Goal: Task Accomplishment & Management: Manage account settings

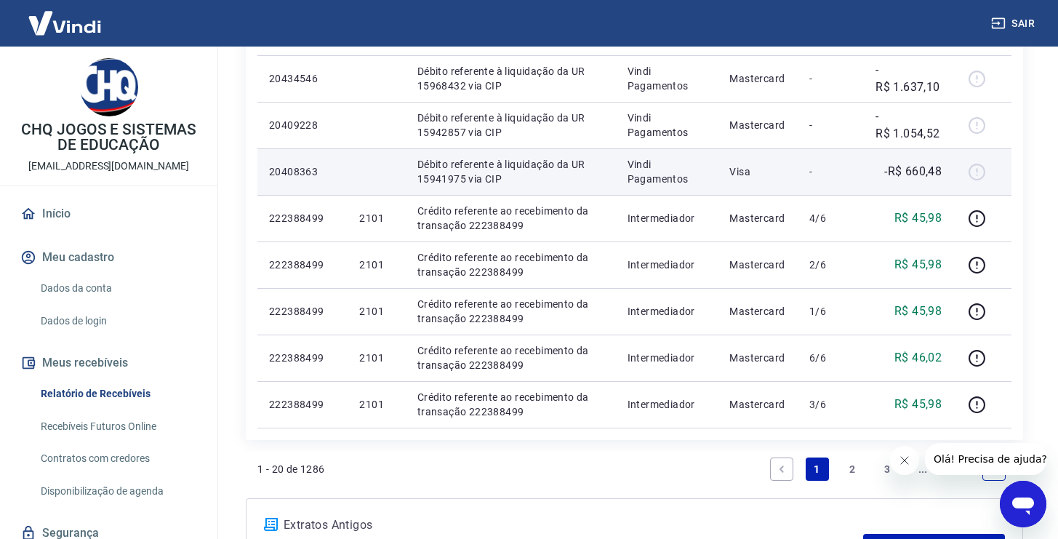
scroll to position [1021, 0]
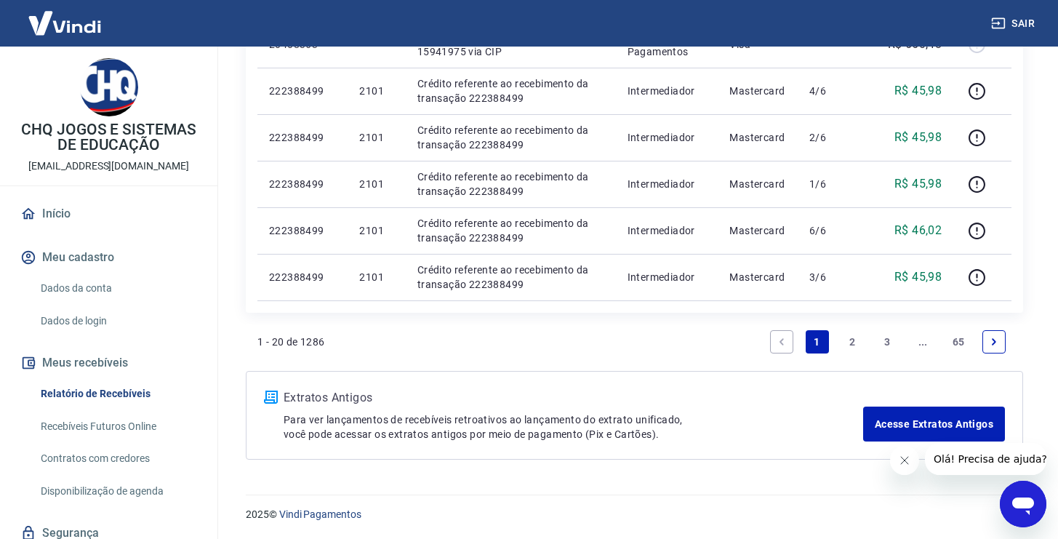
click at [856, 338] on link "2" at bounding box center [852, 341] width 23 height 23
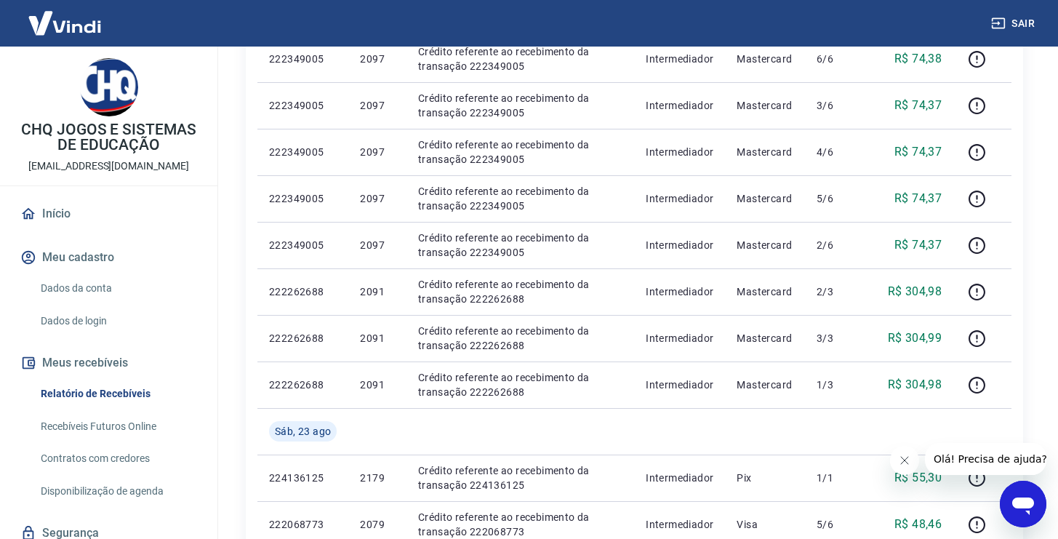
scroll to position [1021, 0]
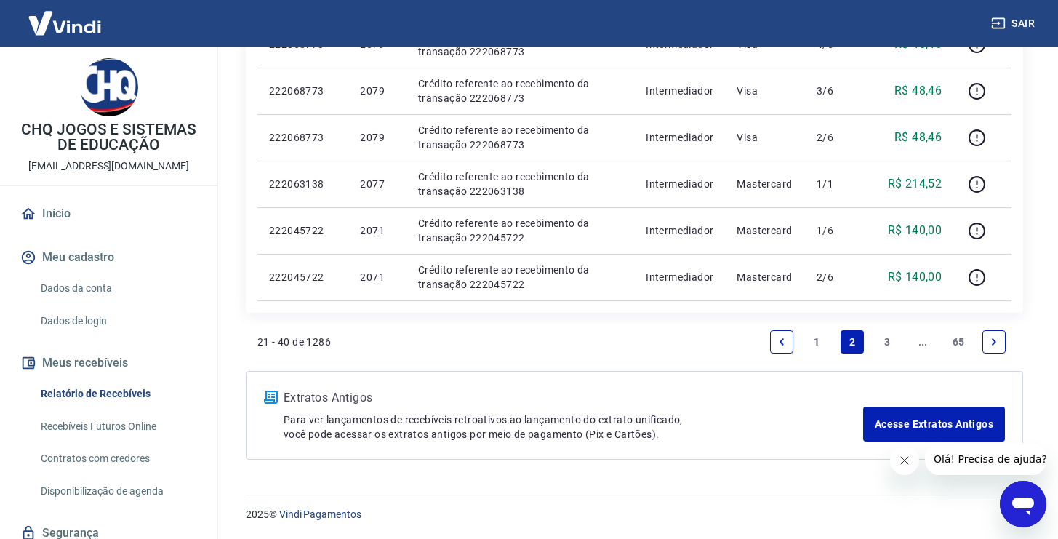
click at [821, 346] on link "1" at bounding box center [817, 341] width 23 height 23
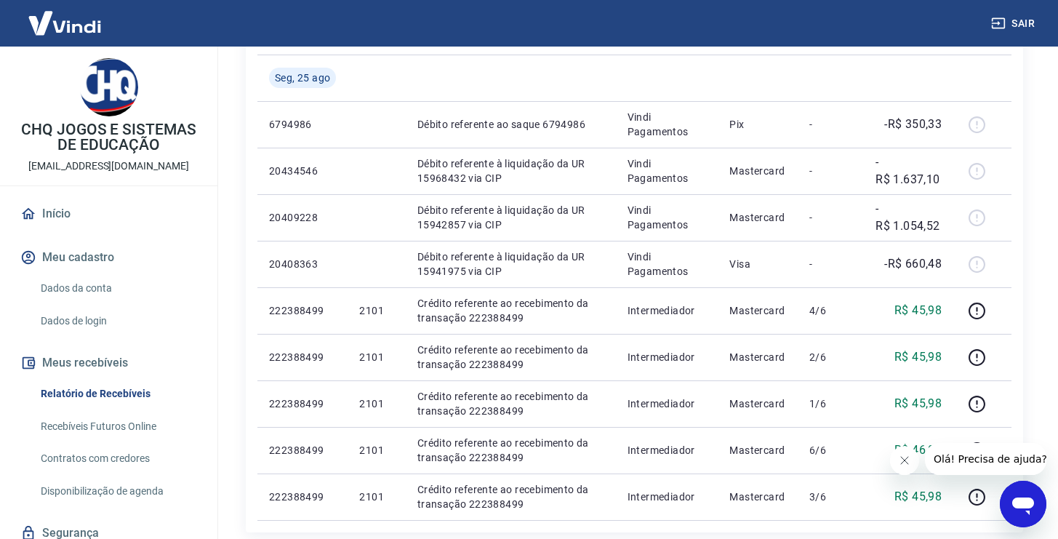
scroll to position [1021, 0]
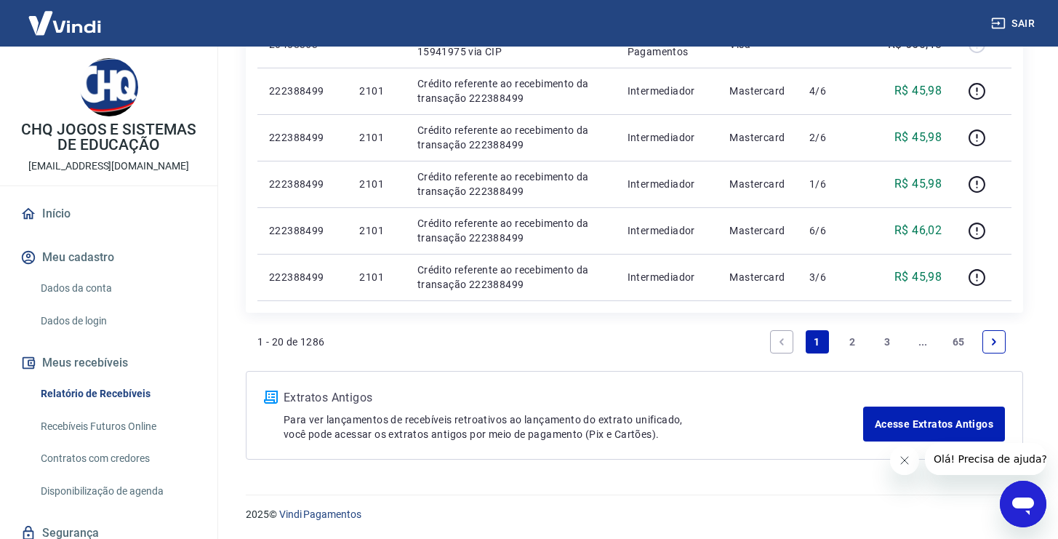
click at [883, 346] on link "3" at bounding box center [888, 341] width 23 height 23
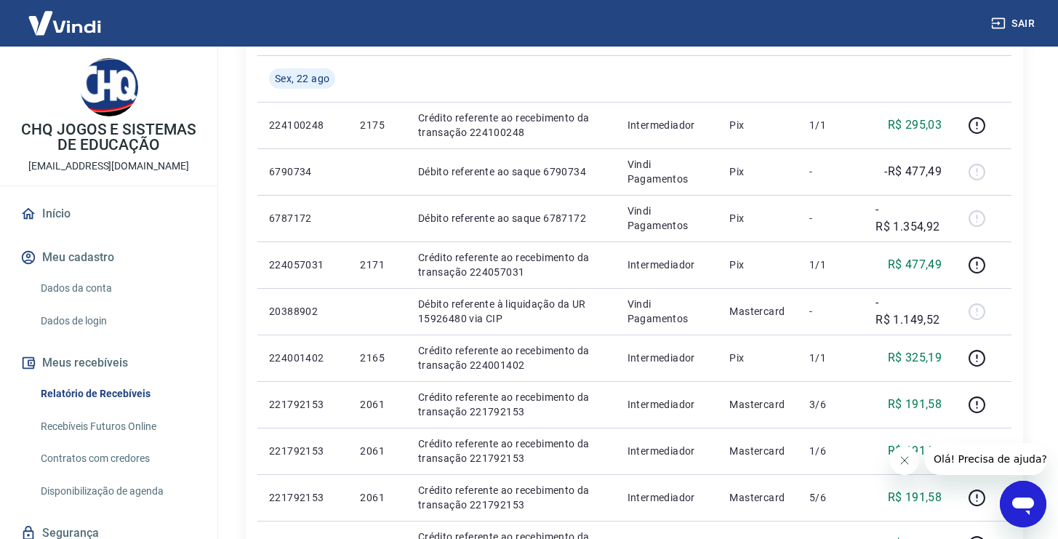
scroll to position [1068, 0]
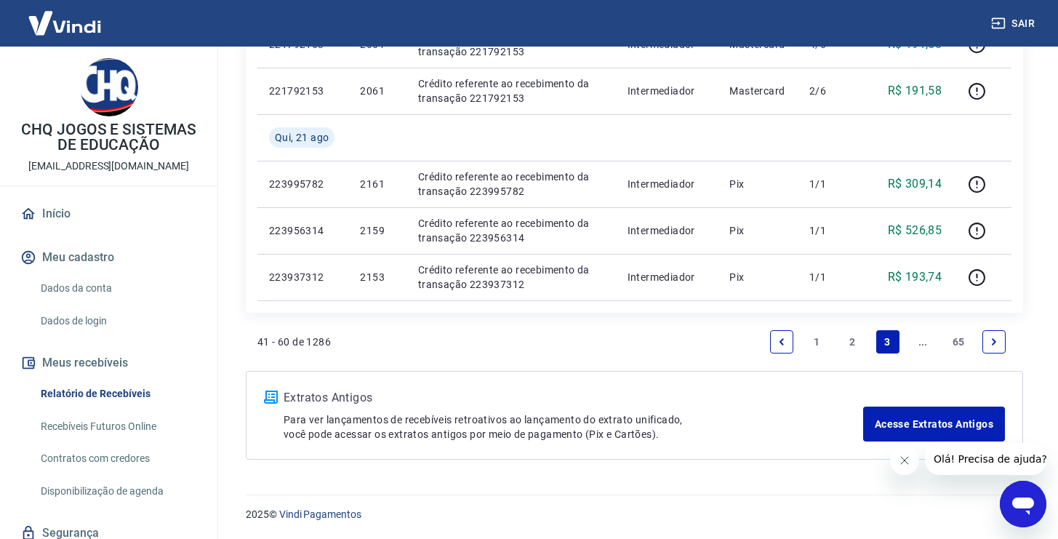
click at [842, 345] on link "2" at bounding box center [852, 341] width 23 height 23
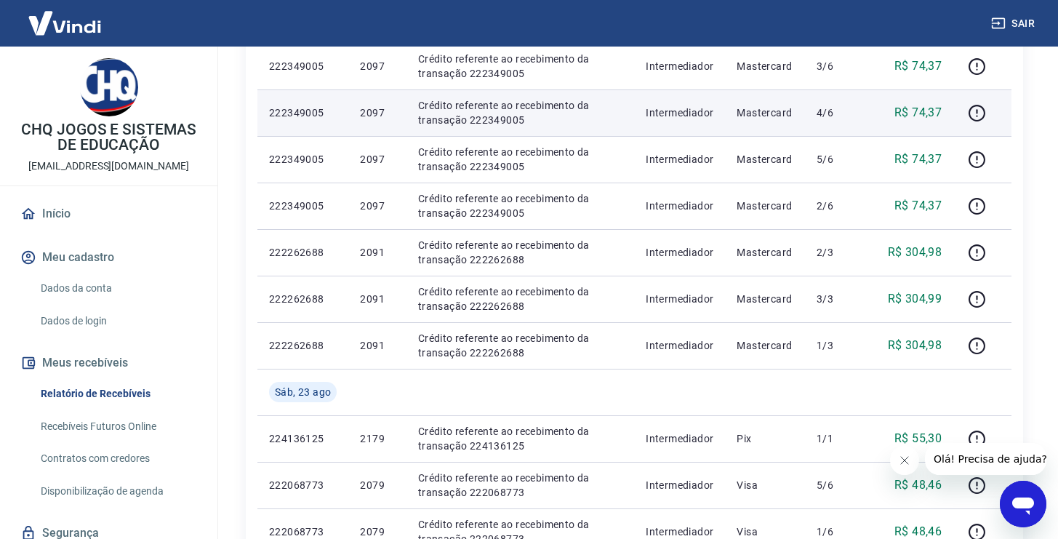
scroll to position [674, 0]
